Goal: Transaction & Acquisition: Purchase product/service

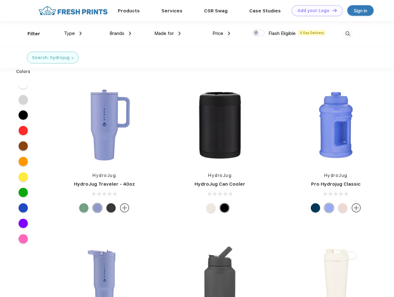
click at [315, 11] on link "Add your Logo Design Tool" at bounding box center [316, 10] width 51 height 11
click at [0, 0] on div "Design Tool" at bounding box center [0, 0] width 0 height 0
click at [332, 10] on link "Add your Logo Design Tool" at bounding box center [316, 10] width 51 height 11
click at [30, 34] on div "Filter" at bounding box center [34, 33] width 13 height 7
click at [73, 33] on span "Type" at bounding box center [69, 34] width 11 height 6
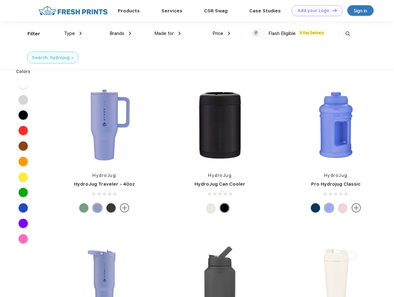
click at [120, 33] on span "Brands" at bounding box center [116, 34] width 15 height 6
click at [168, 33] on span "Made for" at bounding box center [163, 34] width 19 height 6
click at [221, 33] on span "Price" at bounding box center [217, 34] width 11 height 6
click at [258, 33] on div at bounding box center [258, 32] width 12 height 7
click at [256, 33] on input "checkbox" at bounding box center [254, 31] width 4 height 4
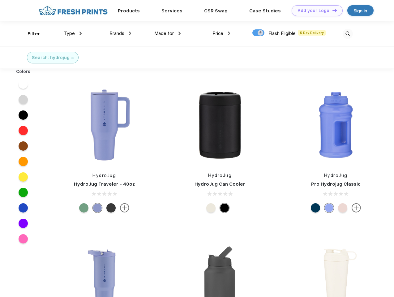
click at [347, 34] on img at bounding box center [347, 34] width 10 height 10
